Goal: Task Accomplishment & Management: Use online tool/utility

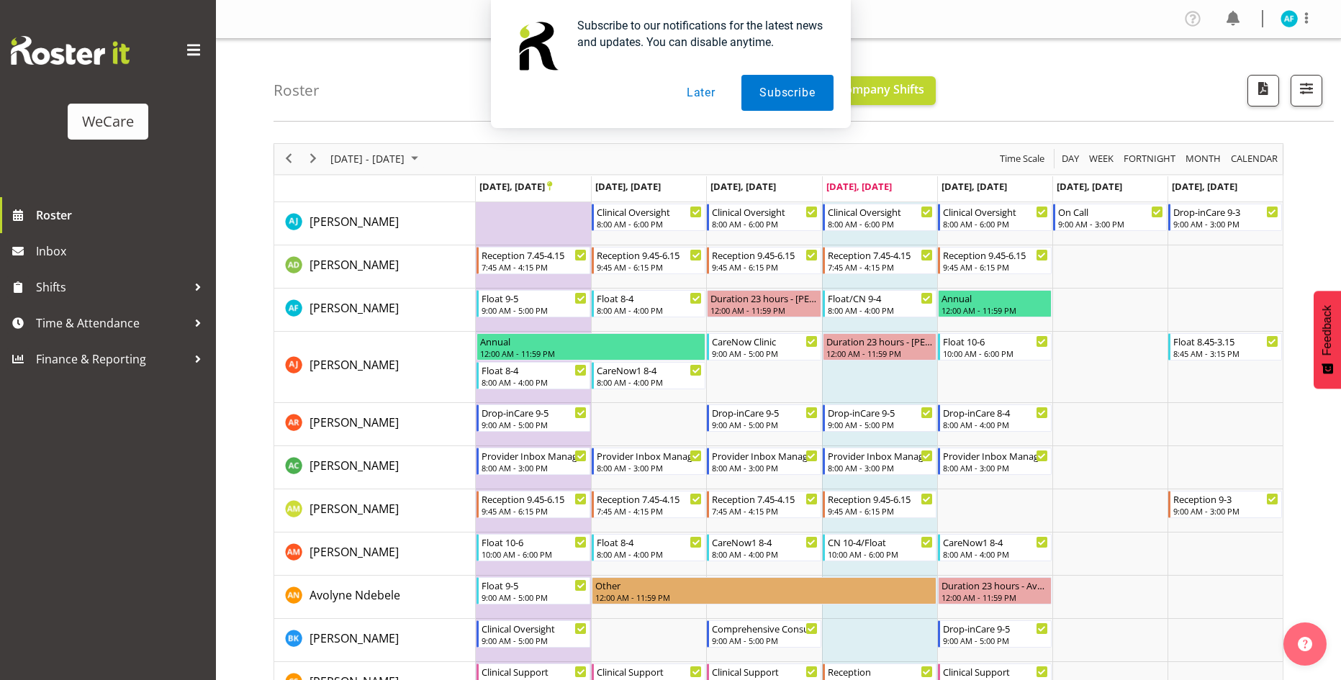
drag, startPoint x: 1310, startPoint y: 87, endPoint x: 1300, endPoint y: 271, distance: 184.6
click at [1310, 87] on div "Subscribe to our notifications for the latest news and updates. You can disable…" at bounding box center [670, 64] width 1341 height 128
click at [1300, 88] on div "Subscribe to our notifications for the latest news and updates. You can disable…" at bounding box center [670, 64] width 1341 height 128
click at [702, 91] on button "Later" at bounding box center [701, 93] width 65 height 36
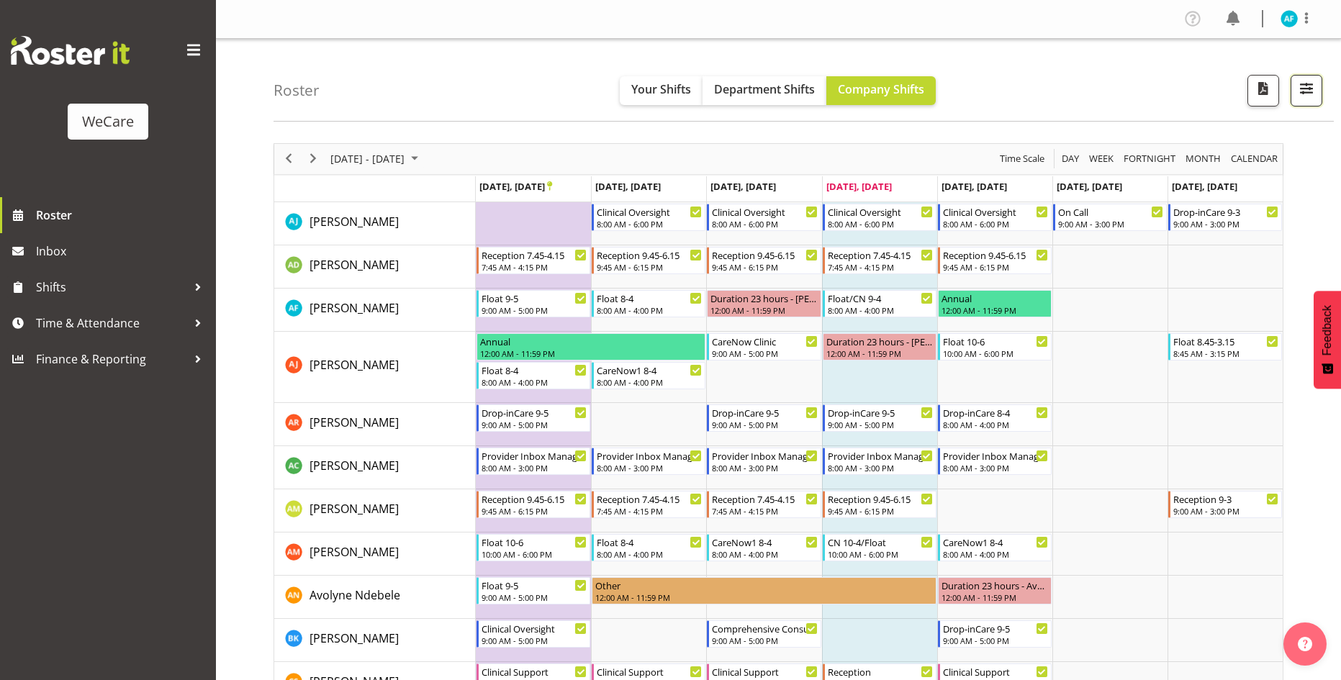
click at [1291, 94] on button "button" at bounding box center [1307, 91] width 32 height 32
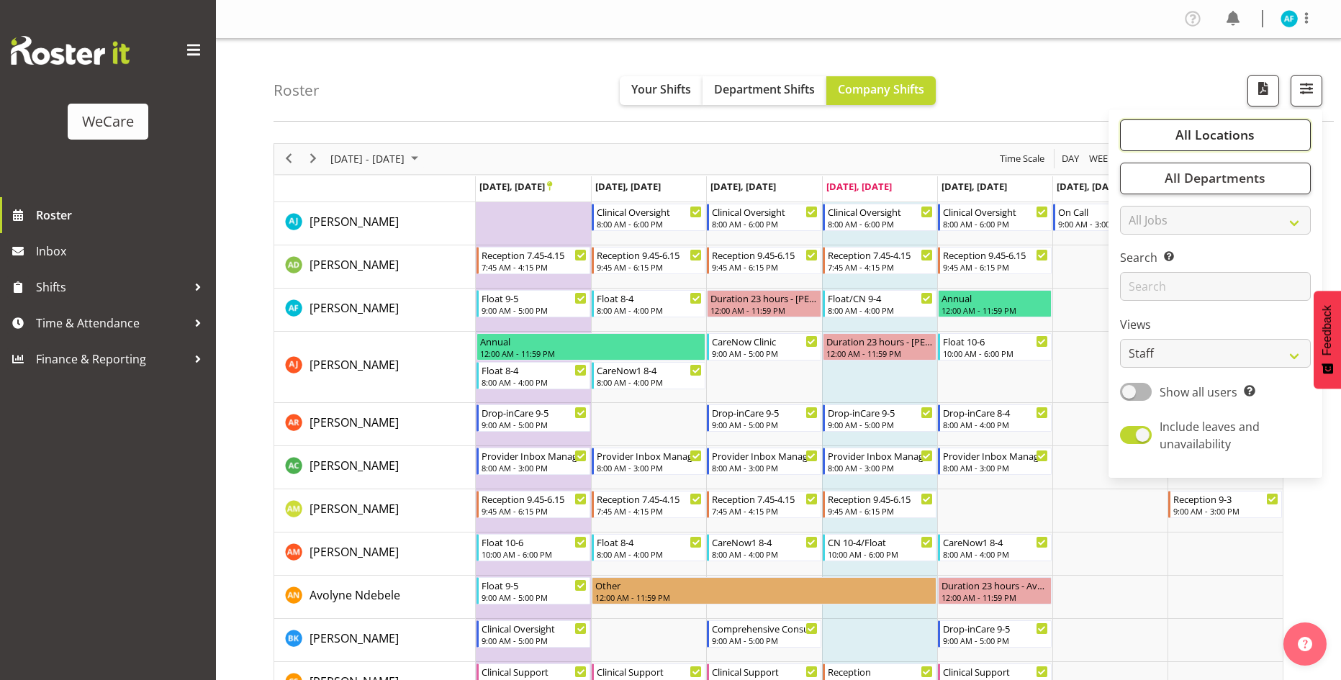
click at [1223, 139] on span "All Locations" at bounding box center [1215, 134] width 79 height 17
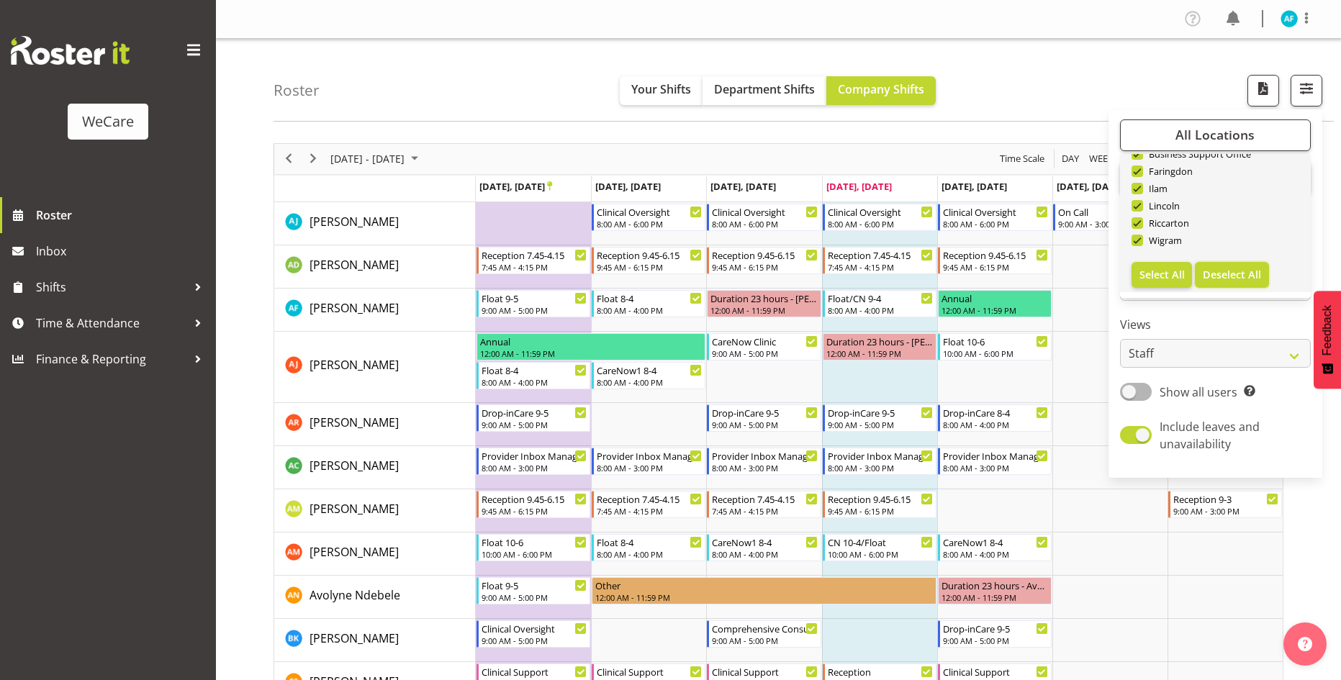
click at [1235, 273] on span "Deselect All" at bounding box center [1232, 275] width 58 height 14
checkbox input "false"
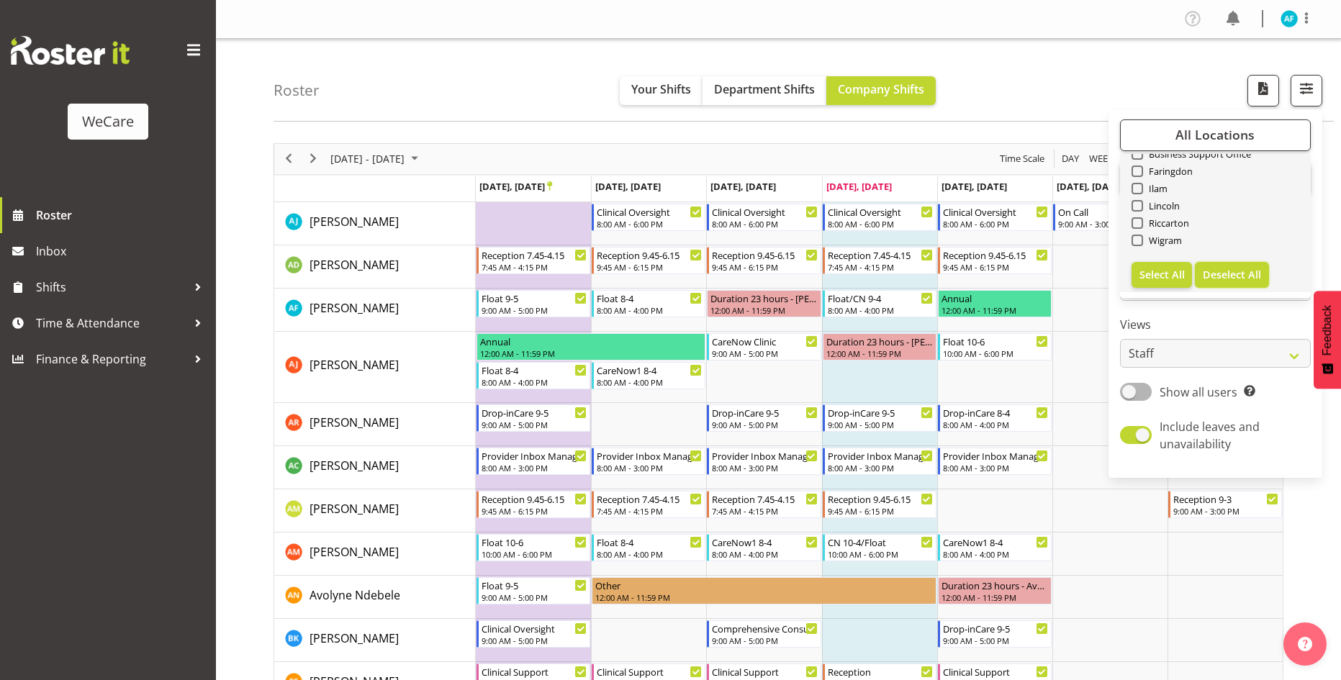
checkbox input "false"
click at [1142, 172] on span at bounding box center [1138, 172] width 12 height 12
click at [1141, 172] on input "Faringdon" at bounding box center [1136, 170] width 9 height 9
checkbox input "true"
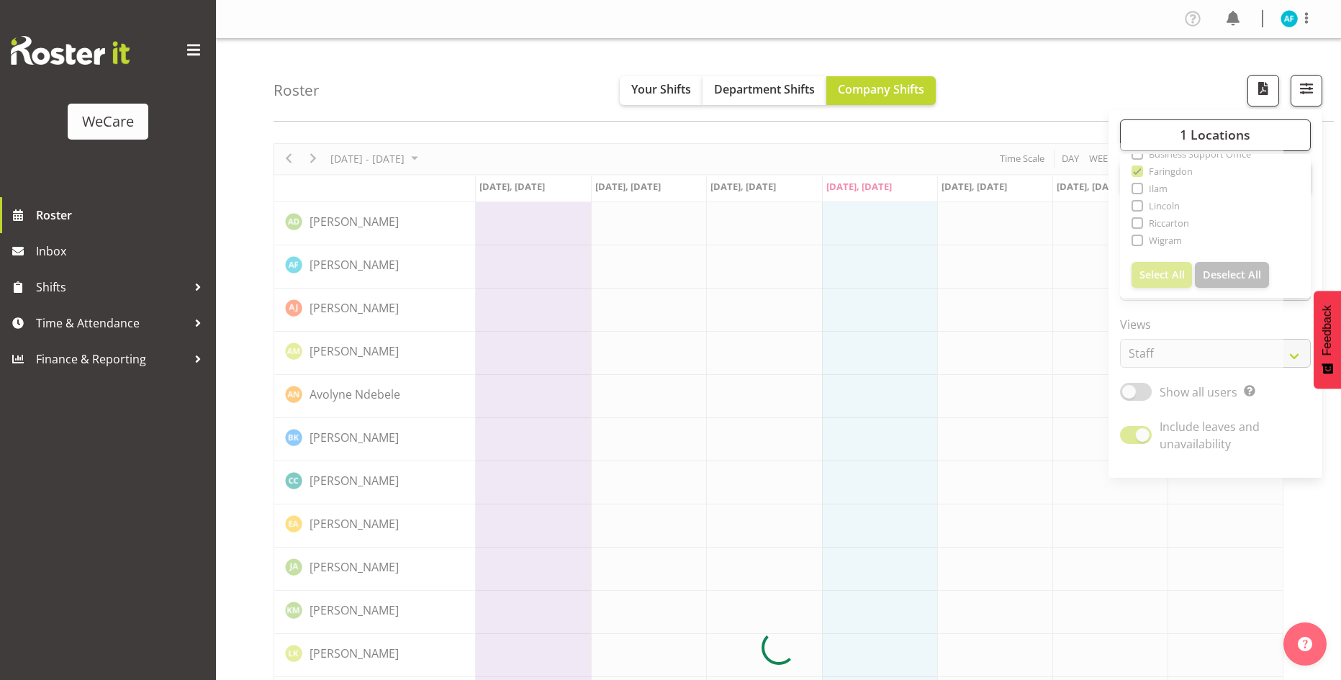
click at [1004, 395] on div at bounding box center [779, 648] width 1010 height 1010
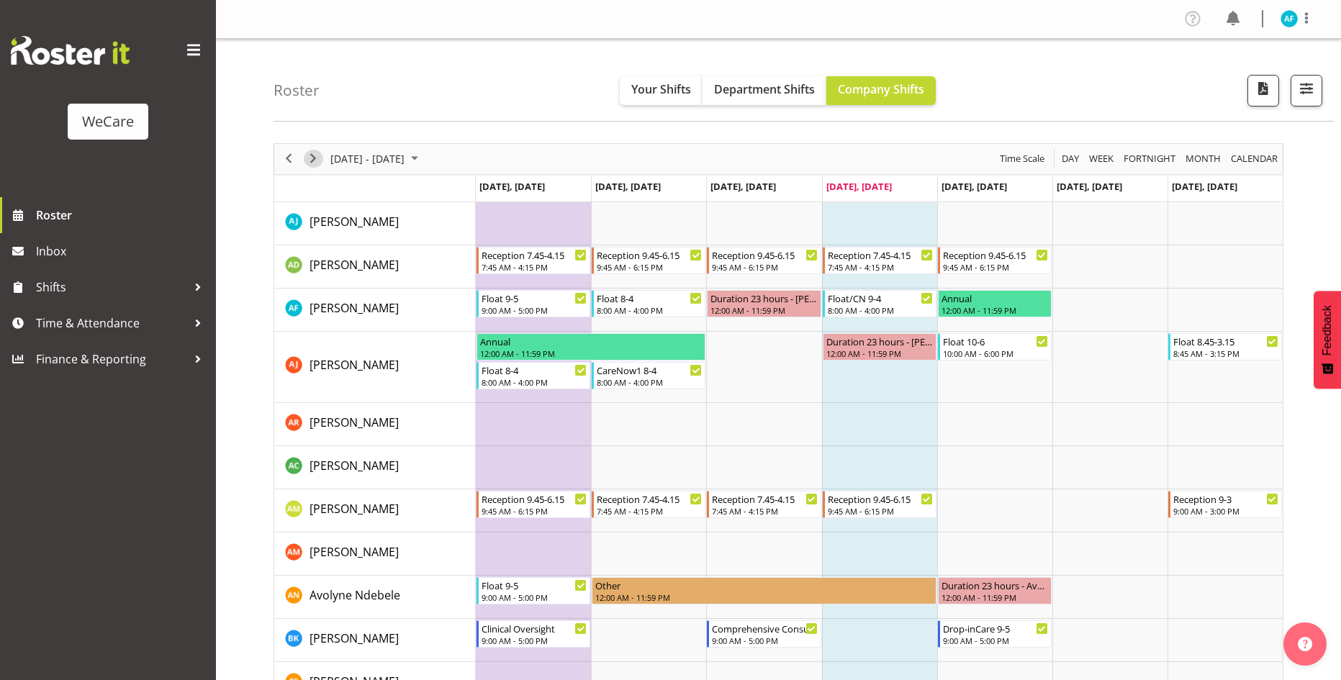
click at [318, 153] on span "Next" at bounding box center [313, 159] width 17 height 18
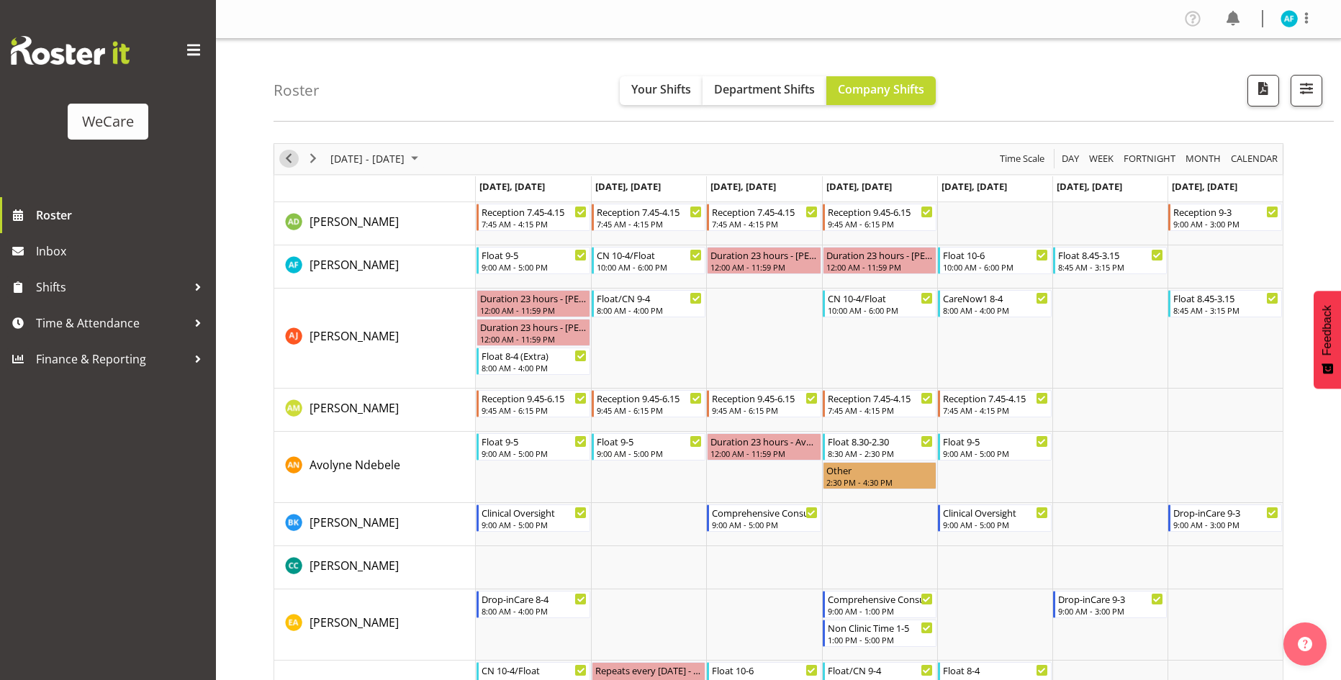
click at [289, 161] on span "Previous" at bounding box center [288, 159] width 17 height 18
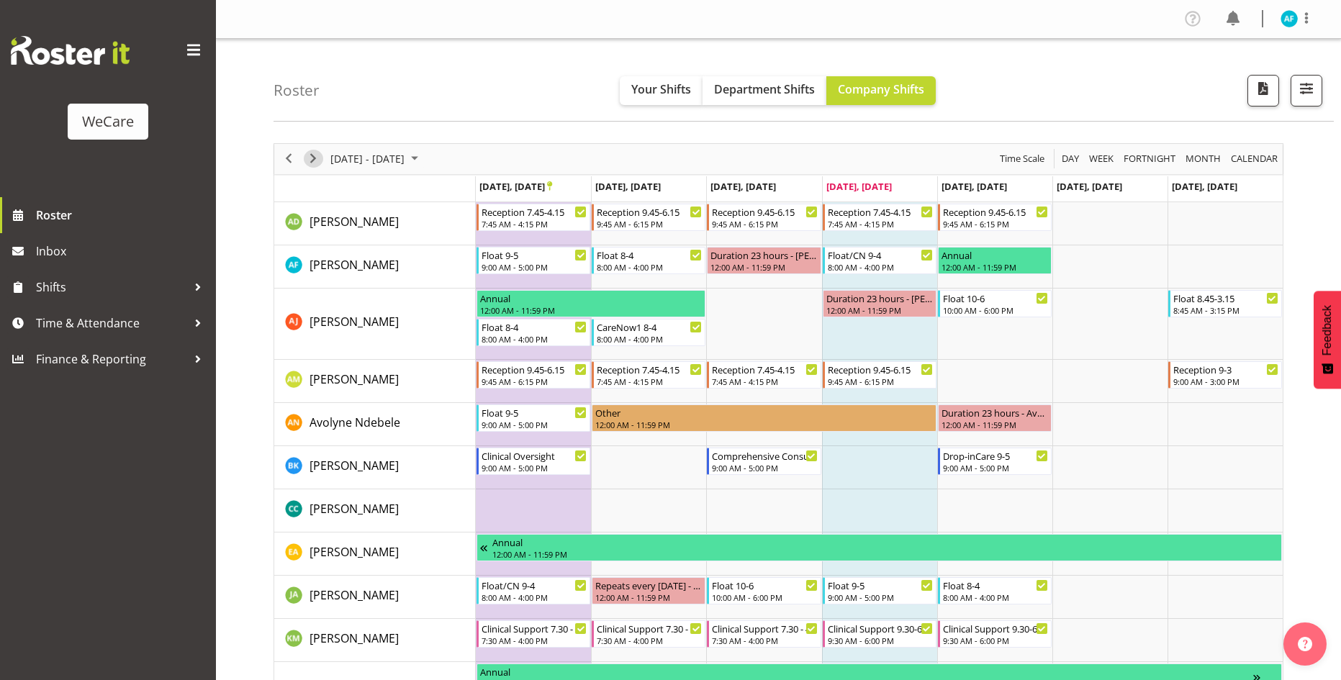
click at [318, 155] on span "Next" at bounding box center [313, 159] width 17 height 18
